Goal: Task Accomplishment & Management: Manage account settings

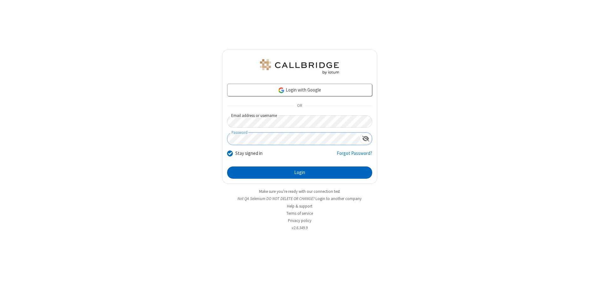
click at [300, 172] on button "Login" at bounding box center [299, 172] width 145 height 13
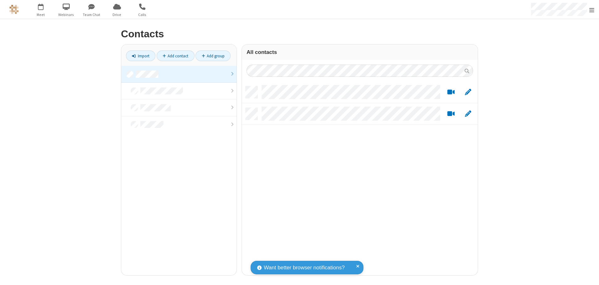
scroll to position [189, 231]
click at [179, 74] on link at bounding box center [178, 74] width 115 height 17
click at [213, 56] on link "Add group" at bounding box center [213, 55] width 35 height 11
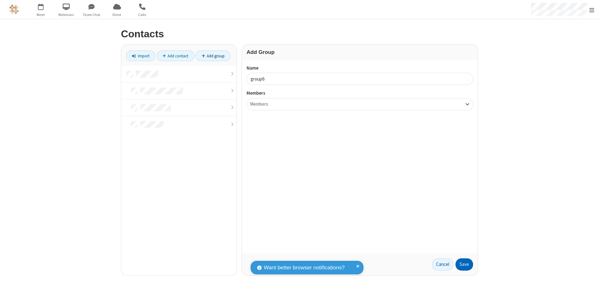
type input "group6"
click at [464, 264] on button "Save" at bounding box center [465, 264] width 18 height 13
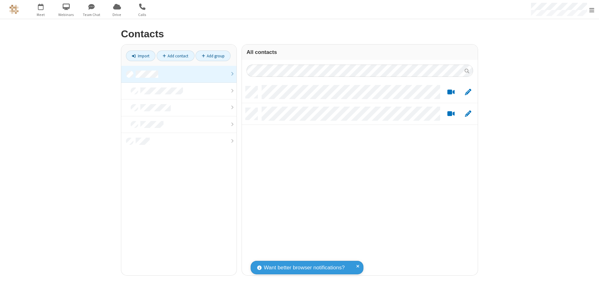
scroll to position [189, 231]
click at [179, 74] on link at bounding box center [178, 74] width 115 height 17
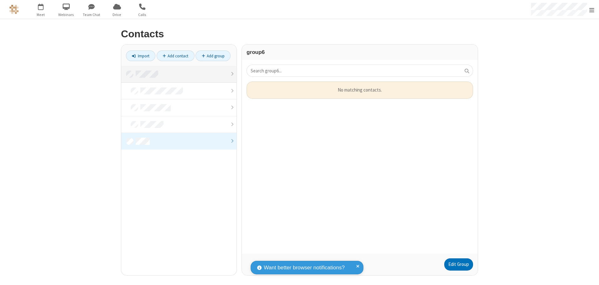
scroll to position [167, 231]
click at [458, 264] on link "Edit Group" at bounding box center [458, 264] width 29 height 13
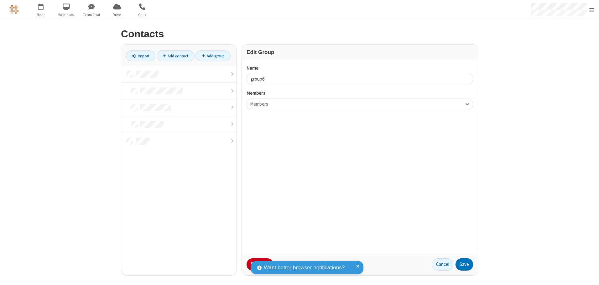
click at [0, 0] on button "No Thanks" at bounding box center [0, 0] width 0 height 0
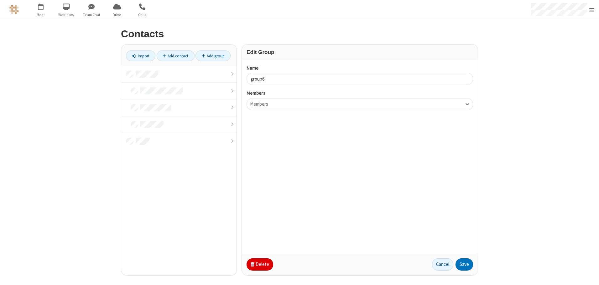
click at [259, 264] on button "Delete" at bounding box center [260, 264] width 27 height 13
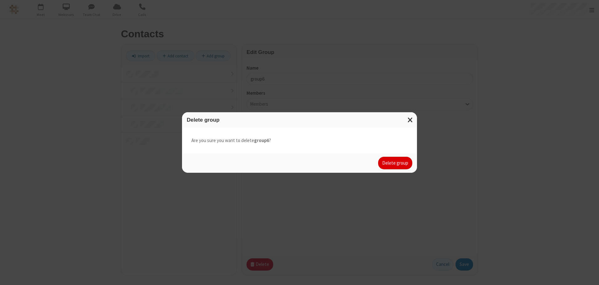
click at [395, 163] on button "Delete group" at bounding box center [395, 163] width 34 height 13
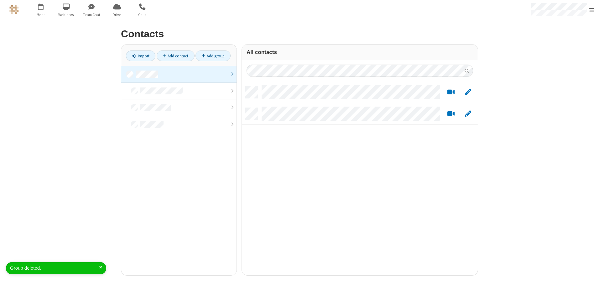
scroll to position [189, 231]
